Goal: Task Accomplishment & Management: Use online tool/utility

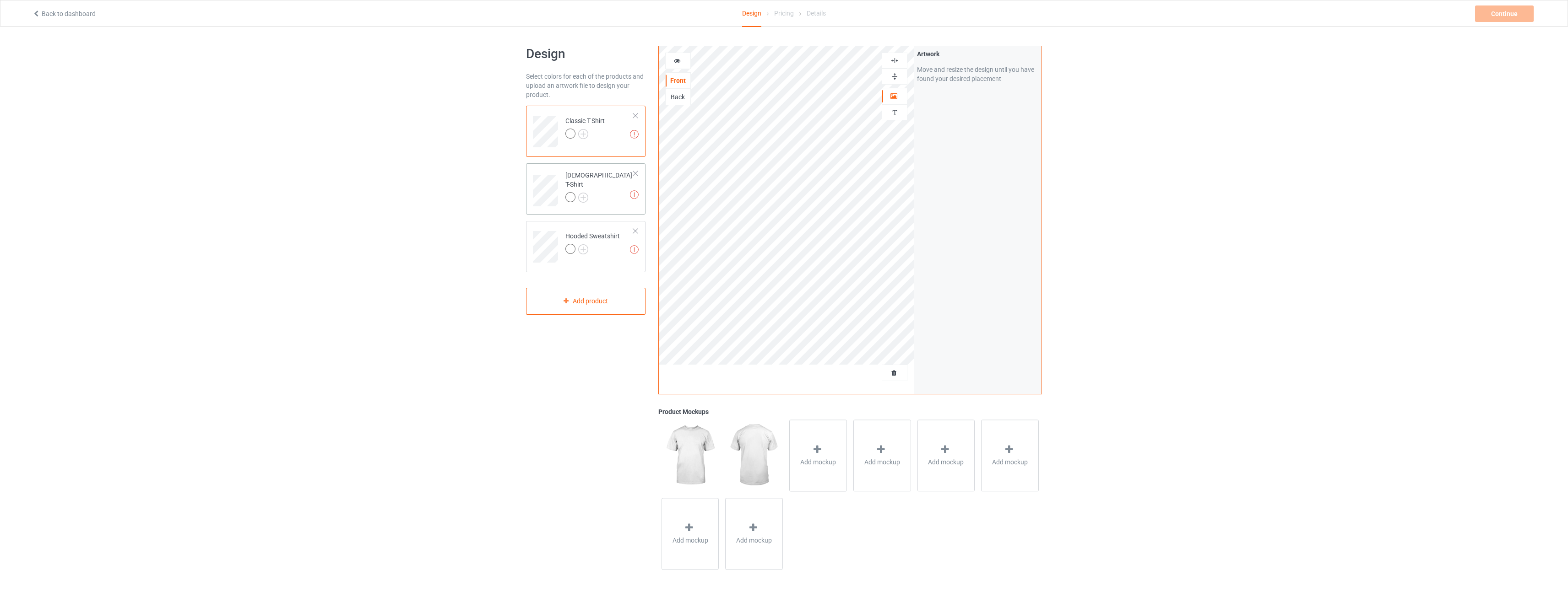
click at [607, 190] on td "Artwork resolution lower than 150 DPI may result in bad print Ladies T-Shirt" at bounding box center [599, 187] width 78 height 41
click at [599, 222] on div "Artwork resolution lower than 150 DPI may result in bad print Hooded Sweatshirt" at bounding box center [585, 246] width 120 height 51
click at [607, 132] on td "Artwork resolution lower than 150 DPI may result in bad print Classic T-Shirt" at bounding box center [599, 128] width 78 height 38
click at [615, 264] on div "Artwork resolution lower than 150 DPI may result in bad print Hooded Sweatshirt" at bounding box center [585, 246] width 120 height 51
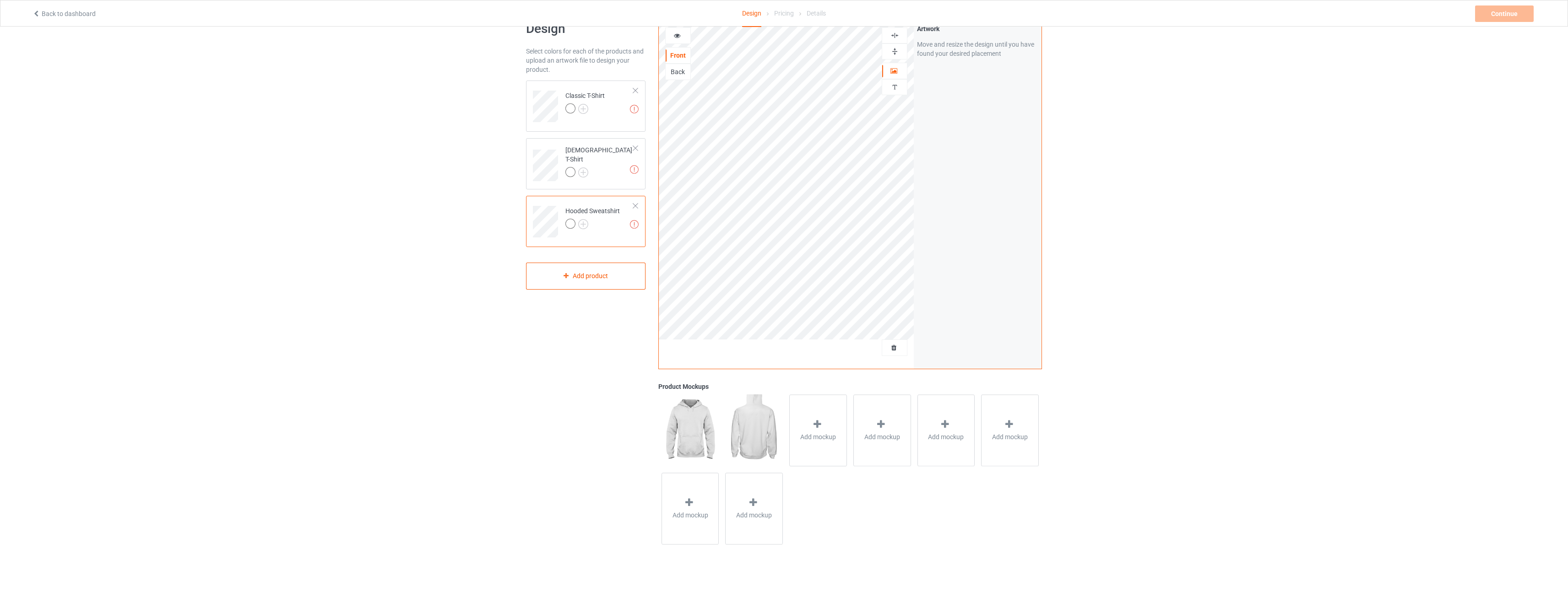
scroll to position [27, 0]
click at [611, 276] on div "Add product" at bounding box center [585, 274] width 120 height 27
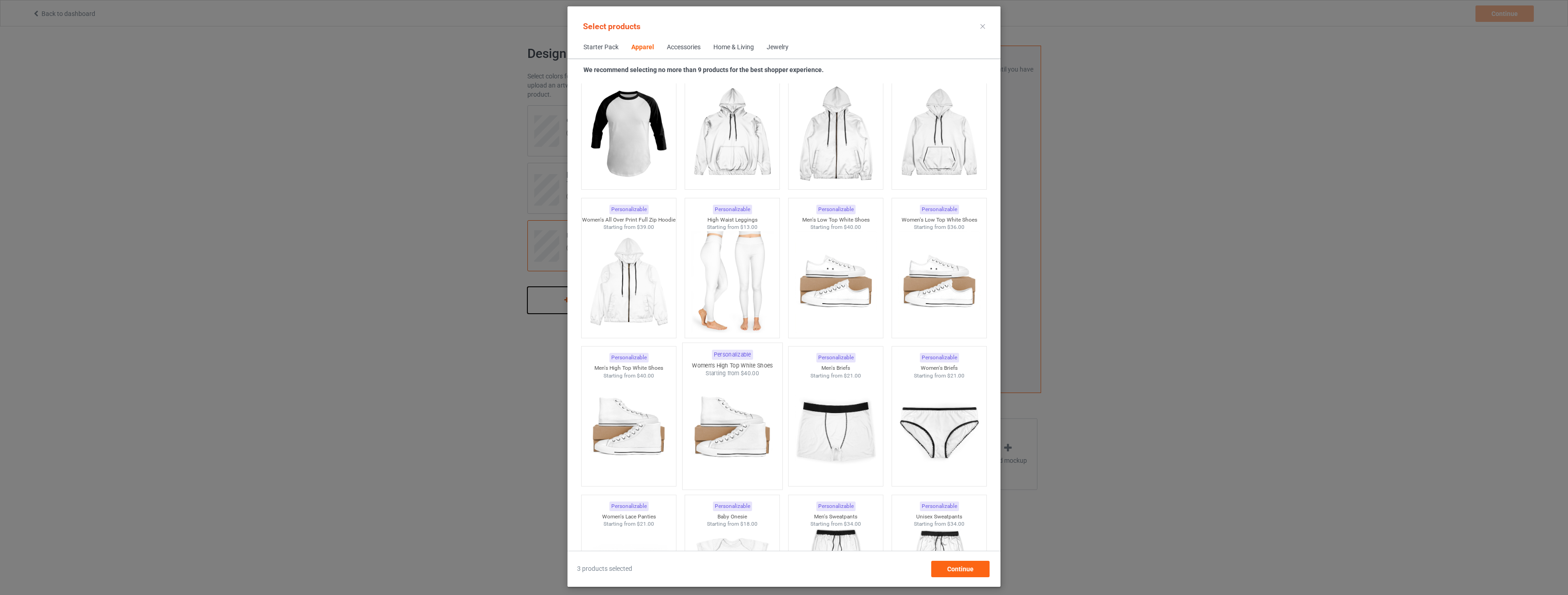
scroll to position [842, 0]
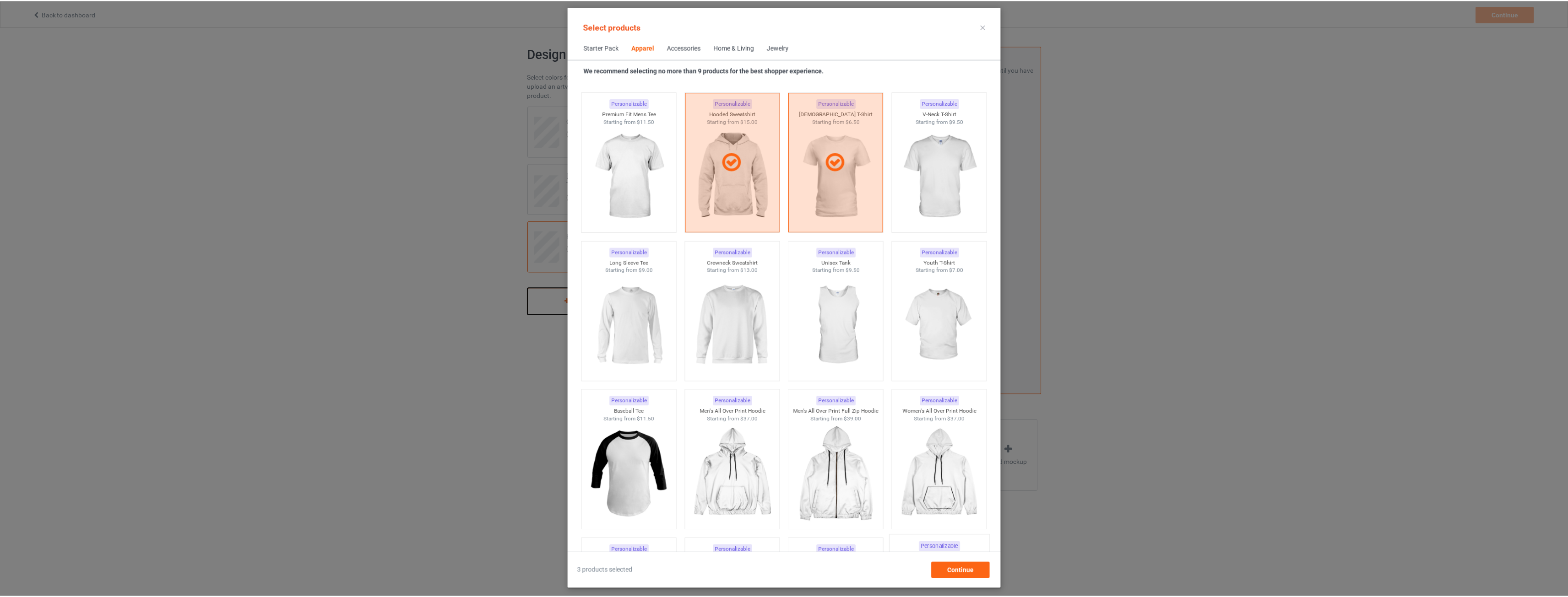
scroll to position [641, 0]
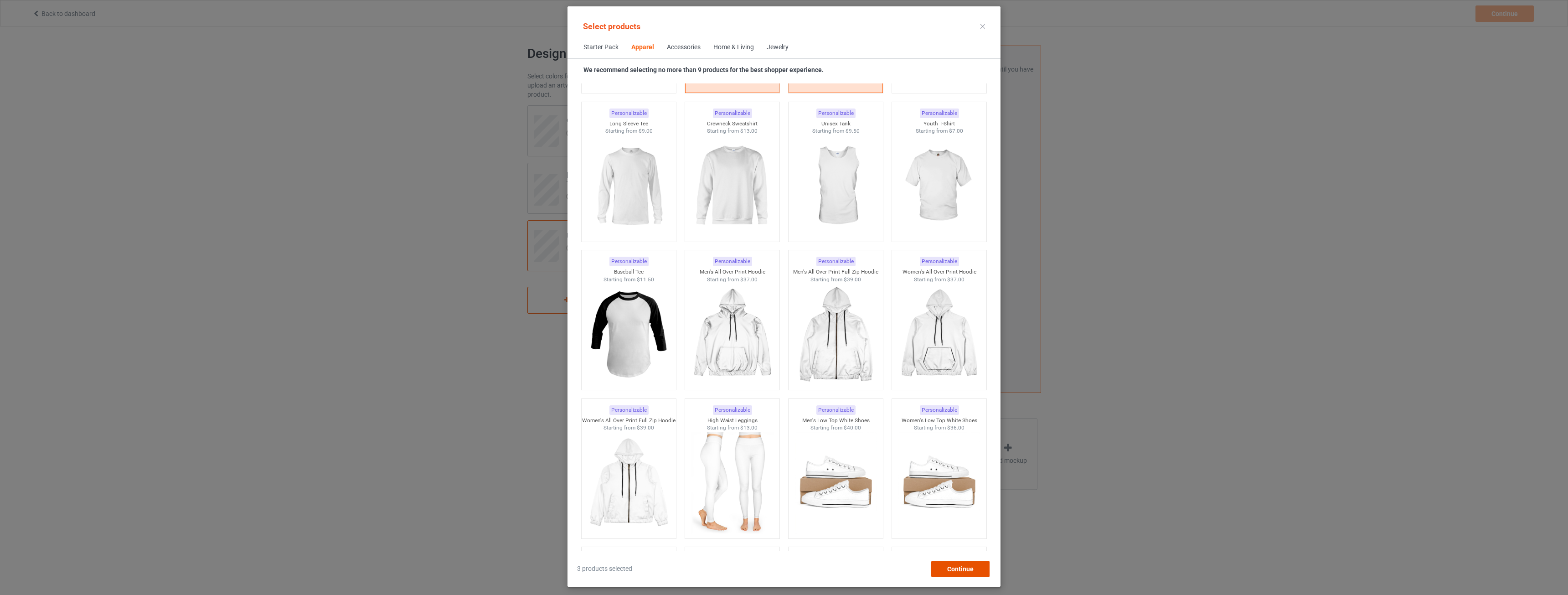
click at [960, 562] on div "Continue" at bounding box center [961, 569] width 59 height 16
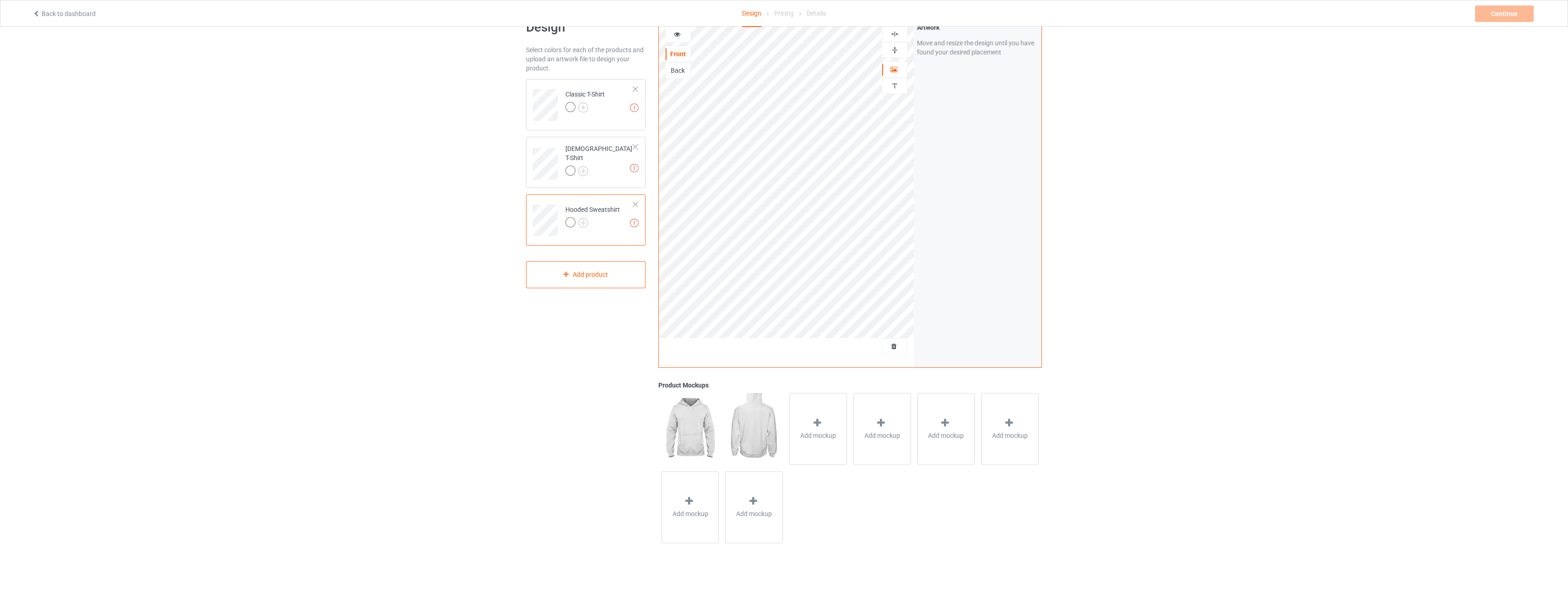
click at [700, 425] on img at bounding box center [690, 429] width 57 height 71
click at [736, 425] on img at bounding box center [754, 429] width 57 height 71
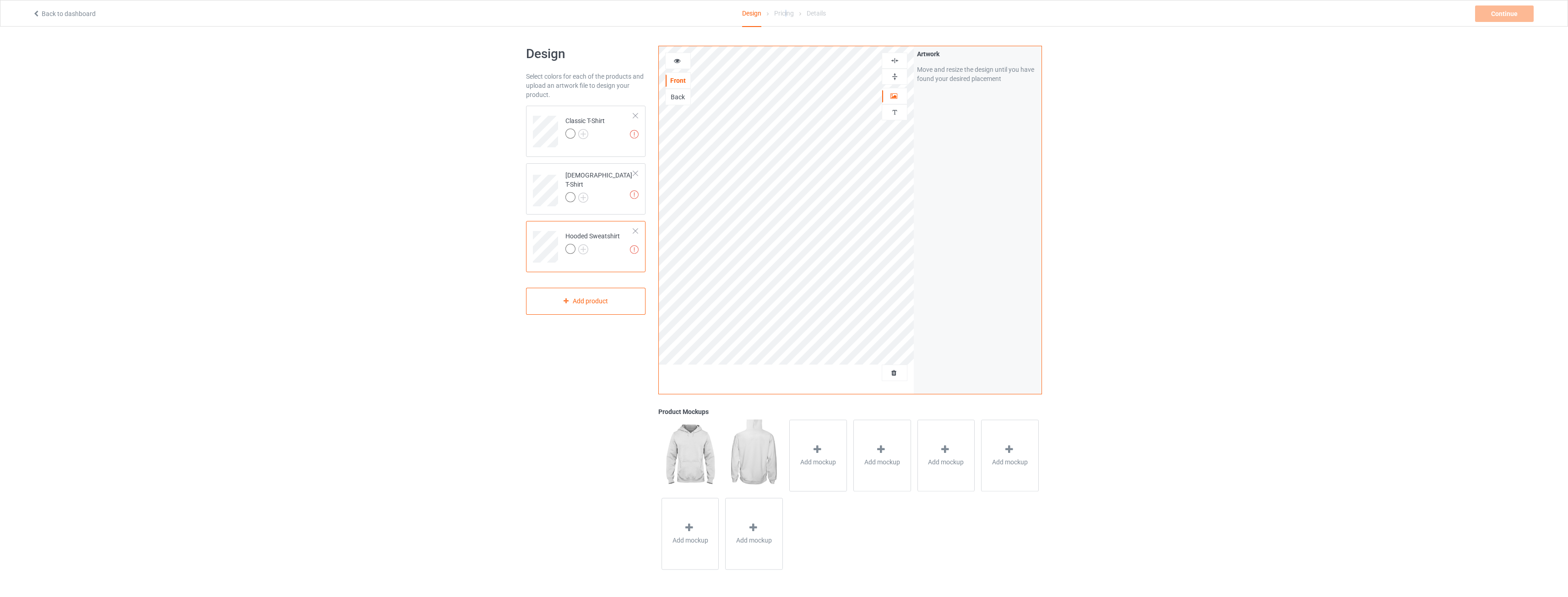
click at [786, 10] on div "Pricing" at bounding box center [784, 13] width 19 height 25
click at [458, 141] on div "Design Select colors for each of the products and upload an artwork file to des…" at bounding box center [784, 309] width 1568 height 566
click at [633, 191] on img at bounding box center [634, 195] width 9 height 9
click at [623, 181] on td "Artwork resolution lower than 150 DPI may result in bad print Ladies T-Shirt" at bounding box center [599, 187] width 78 height 41
click at [635, 195] on img at bounding box center [634, 195] width 9 height 9
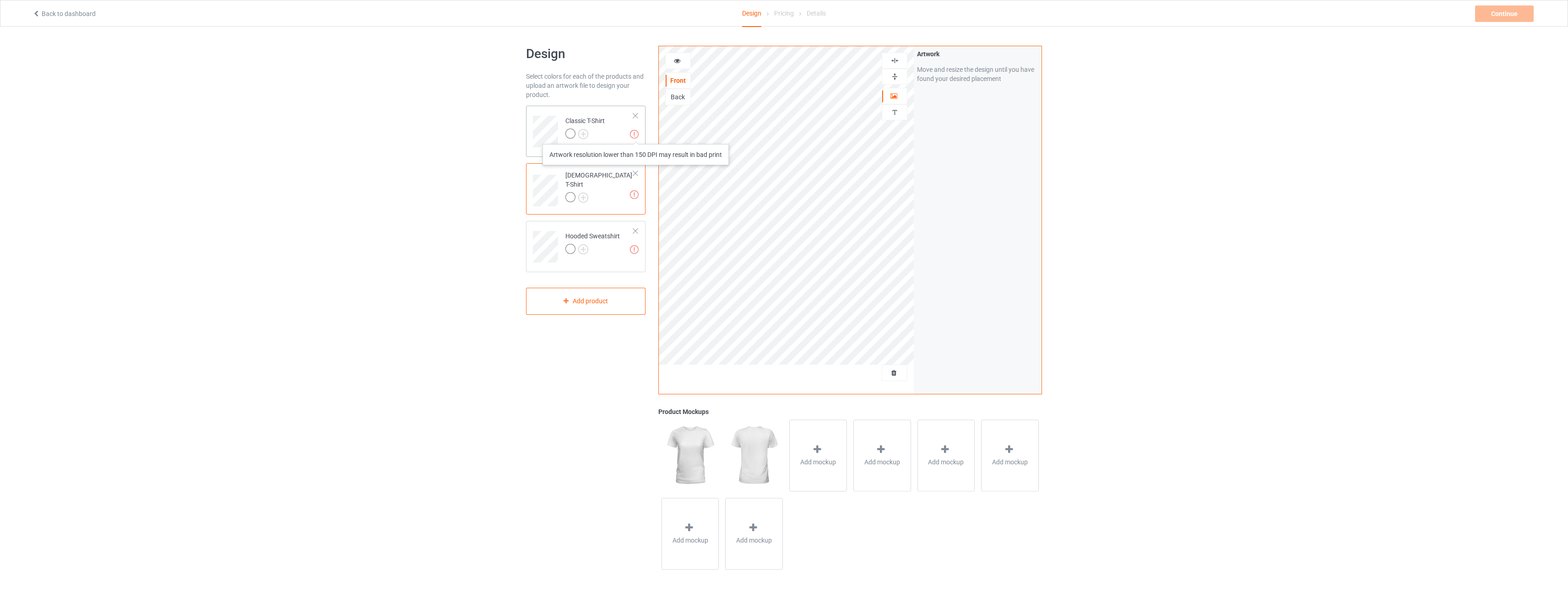
click at [636, 135] on img at bounding box center [634, 135] width 9 height 9
click at [1008, 168] on div "Artwork Move and resize the design until you have found your desired placement" at bounding box center [978, 220] width 128 height 348
click at [672, 97] on div "Back" at bounding box center [678, 97] width 25 height 9
click at [964, 137] on label "Upload Artwork" at bounding box center [977, 135] width 121 height 16
click at [0, 0] on input "Upload Artwork" at bounding box center [0, 0] width 0 height 0
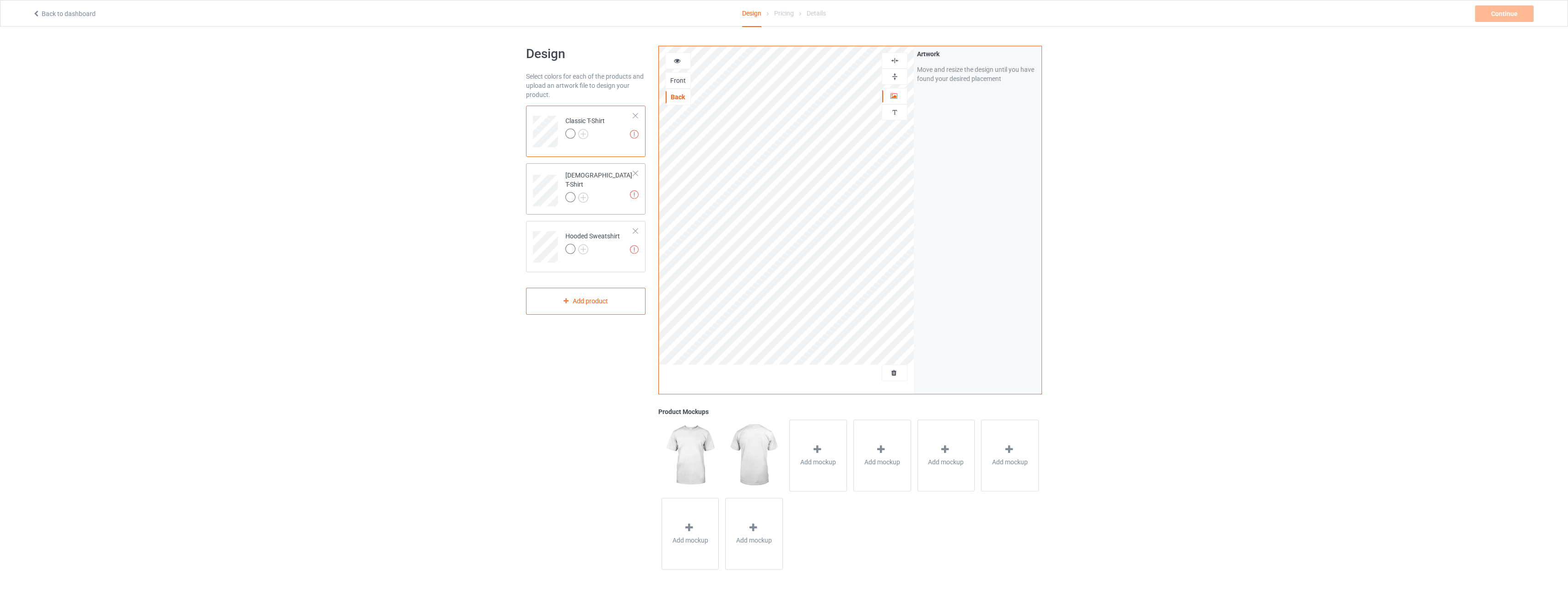
click at [598, 184] on div "[DEMOGRAPHIC_DATA] T-Shirt" at bounding box center [600, 187] width 68 height 31
click at [609, 138] on td "Artwork resolution lower than 150 DPI may result in bad print Classic T-Shirt" at bounding box center [599, 128] width 78 height 38
click at [610, 190] on td "Artwork resolution lower than 150 DPI may result in bad print Ladies T-Shirt" at bounding box center [599, 187] width 78 height 41
click at [623, 134] on td "Artwork resolution lower than 150 DPI may result in bad print Classic T-Shirt" at bounding box center [599, 128] width 78 height 38
click at [676, 97] on div "Back" at bounding box center [678, 97] width 25 height 9
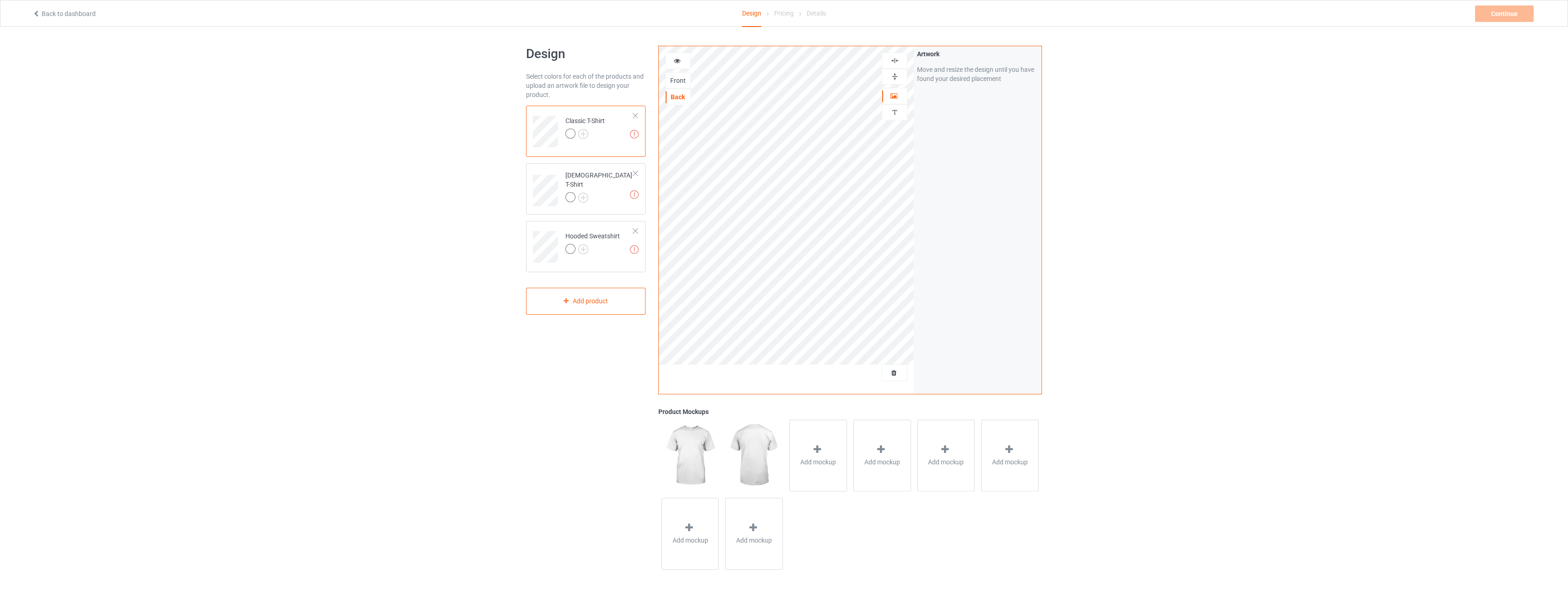
click at [74, 11] on link "Back to dashboard" at bounding box center [64, 14] width 63 height 7
click at [639, 135] on div "Artwork resolution lower than 150 DPI may result in bad print Classic T-Shirt" at bounding box center [585, 131] width 120 height 51
click at [631, 135] on img at bounding box center [634, 135] width 9 height 9
